Goal: Task Accomplishment & Management: Complete application form

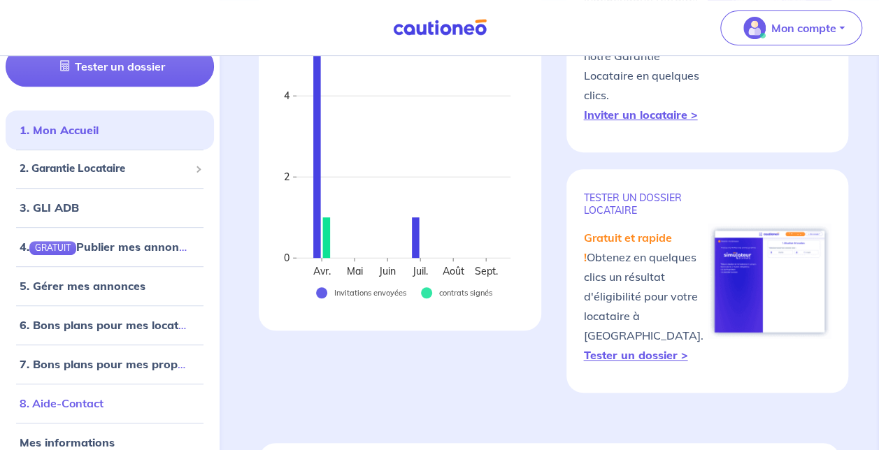
scroll to position [64, 0]
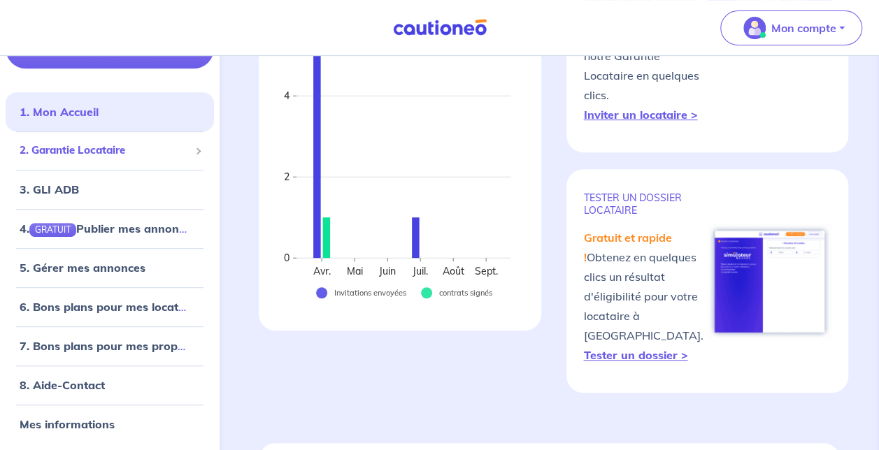
click at [88, 157] on span "2. Garantie Locataire" at bounding box center [105, 151] width 170 height 16
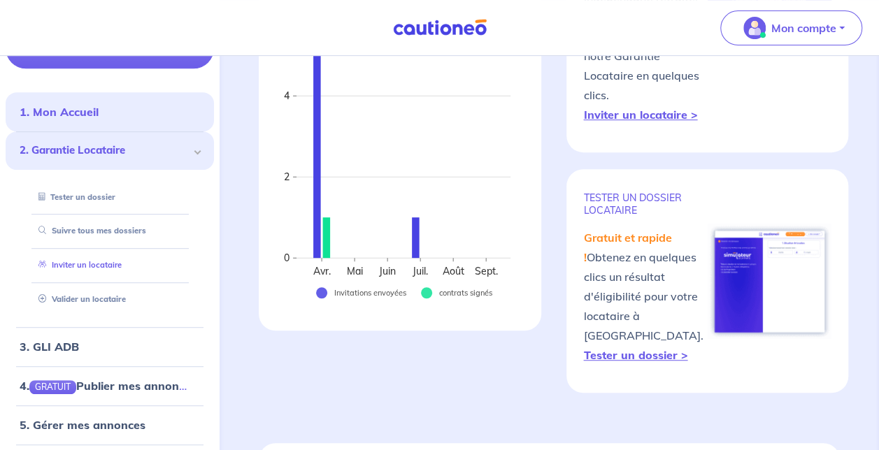
click at [97, 270] on link "Inviter un locataire" at bounding box center [77, 266] width 89 height 10
select select "FR"
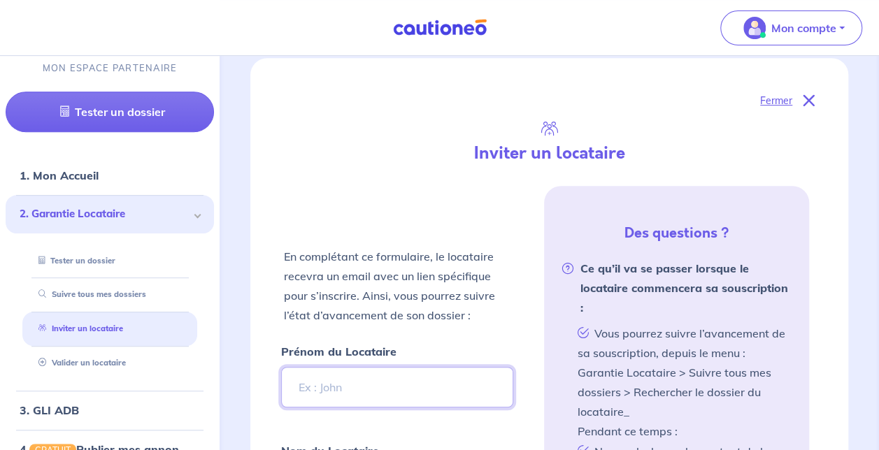
click at [326, 367] on input "Prénom du Locataire" at bounding box center [396, 387] width 231 height 41
type input "f"
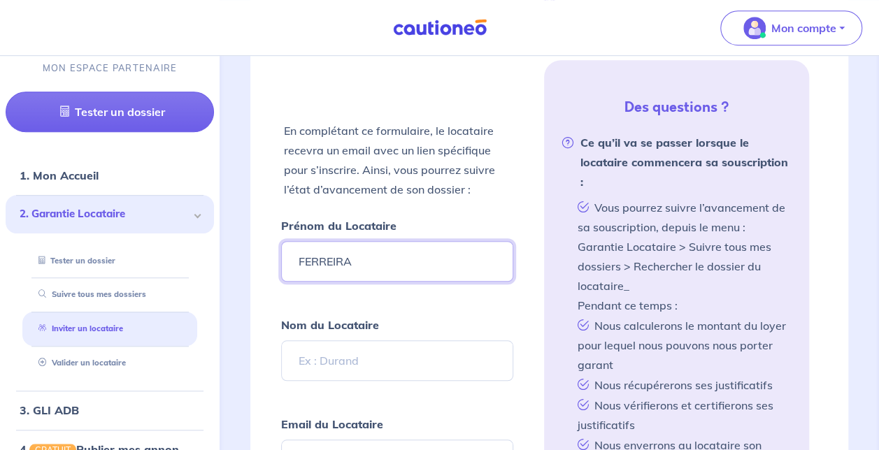
scroll to position [420, 0]
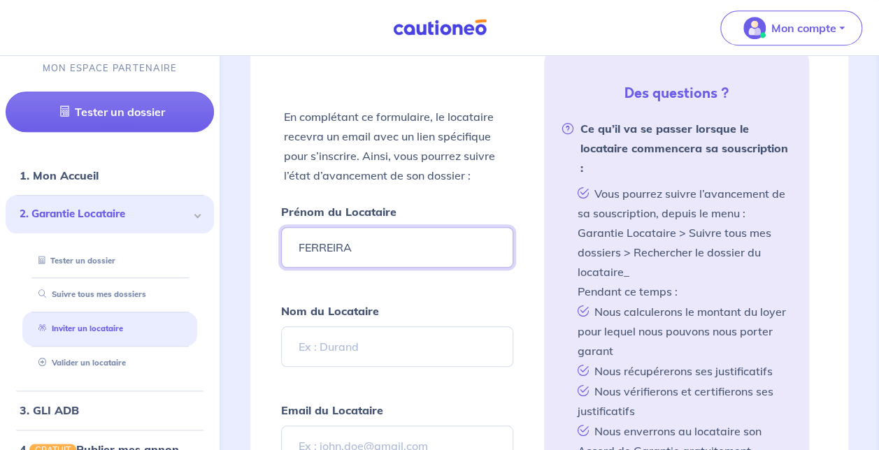
click at [369, 234] on input "FERREIRA" at bounding box center [396, 247] width 231 height 41
type input "[PERSON_NAME]"
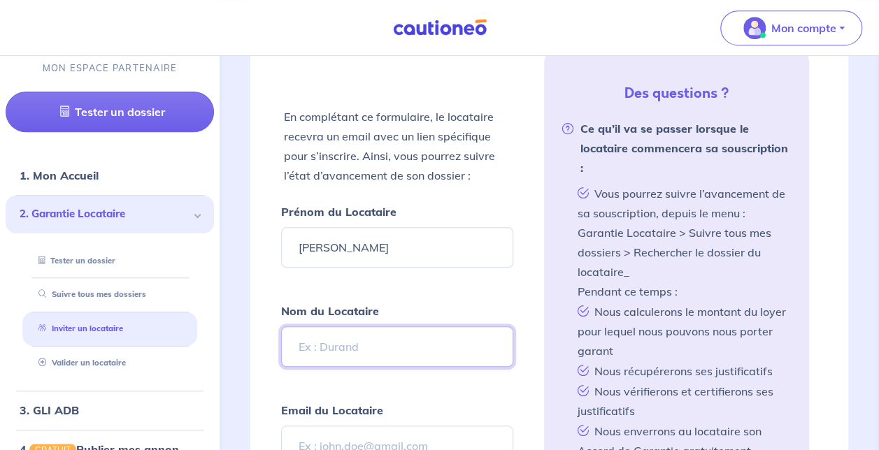
click at [318, 331] on input "Nom du Locataire" at bounding box center [396, 347] width 231 height 41
type input "[PERSON_NAME]"
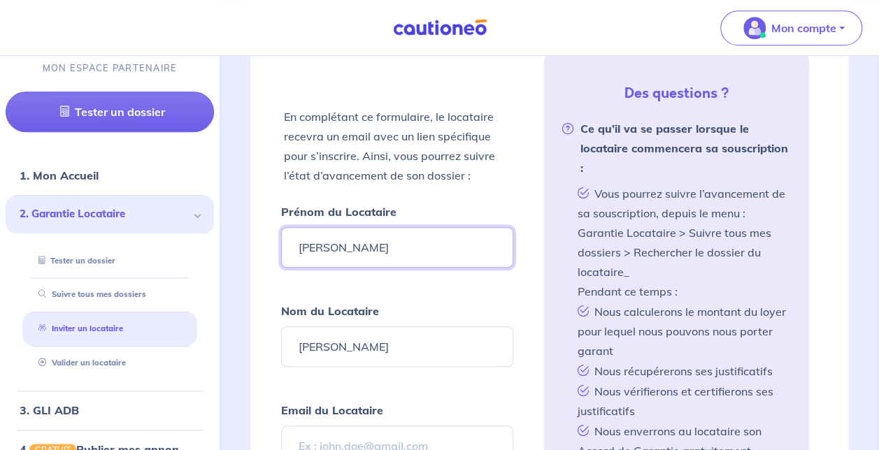
drag, startPoint x: 418, startPoint y: 232, endPoint x: 297, endPoint y: 229, distance: 121.0
click at [297, 229] on input "[PERSON_NAME]" at bounding box center [396, 247] width 231 height 41
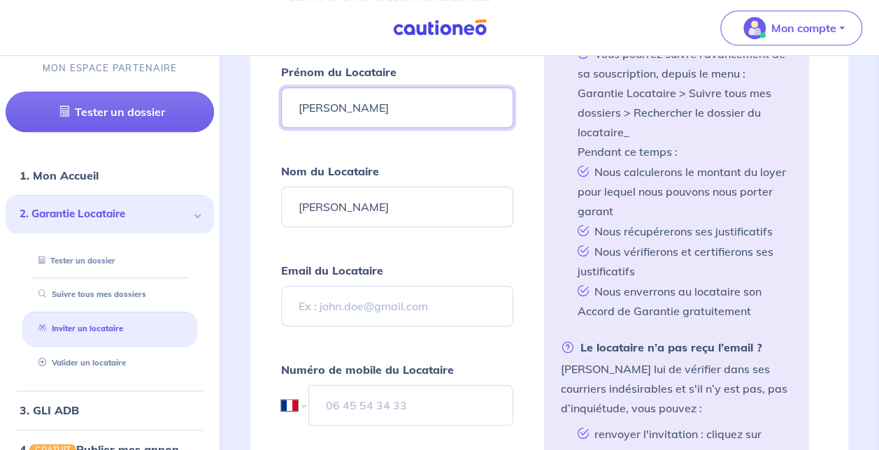
type input "[PERSON_NAME]"
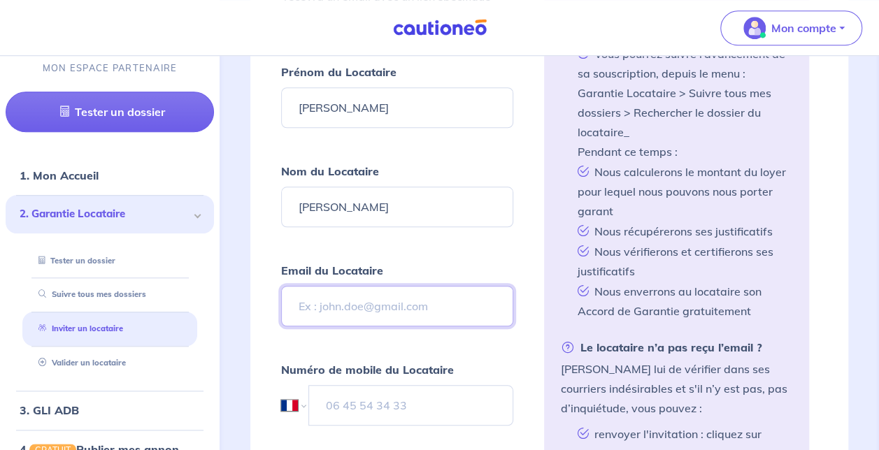
click at [327, 294] on input "Email du Locataire" at bounding box center [396, 306] width 231 height 41
type input "[EMAIL_ADDRESS][DOMAIN_NAME]"
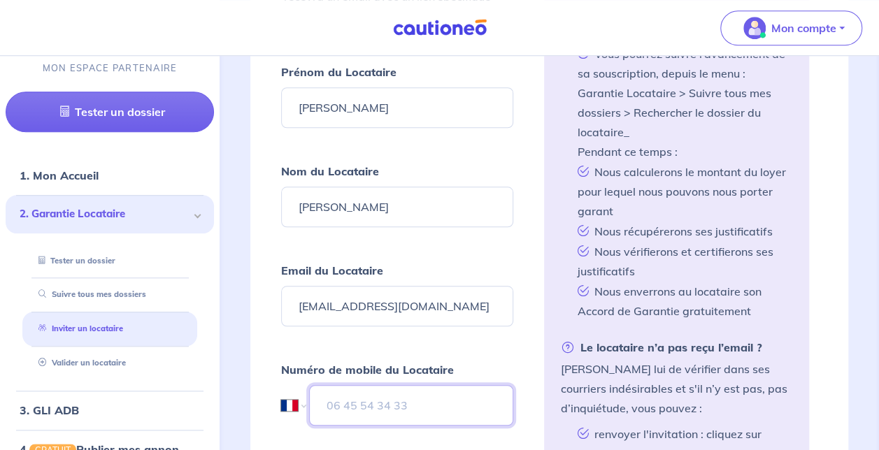
click at [345, 394] on input "tel" at bounding box center [411, 405] width 204 height 41
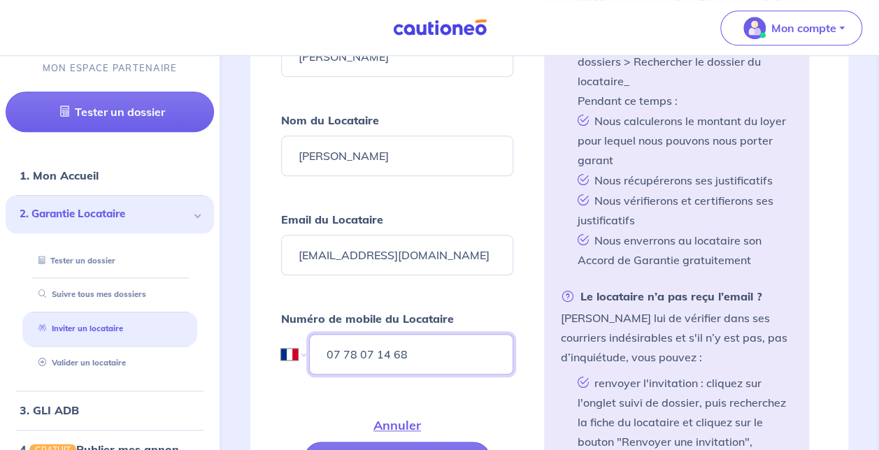
scroll to position [769, 0]
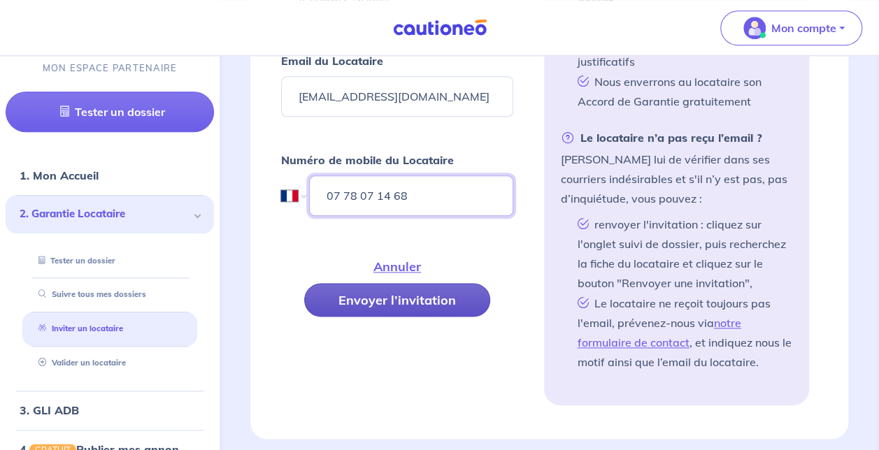
type input "07 78 07 14 68"
click at [418, 297] on button "Envoyer l’invitation" at bounding box center [397, 300] width 186 height 34
